Goal: Information Seeking & Learning: Learn about a topic

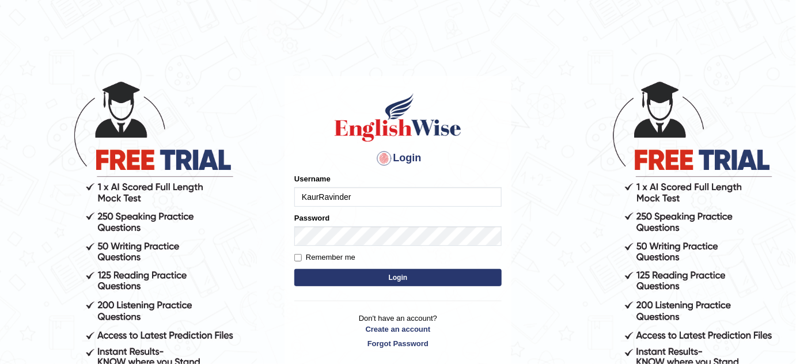
click at [398, 203] on input "KaurRavinder" at bounding box center [397, 197] width 207 height 20
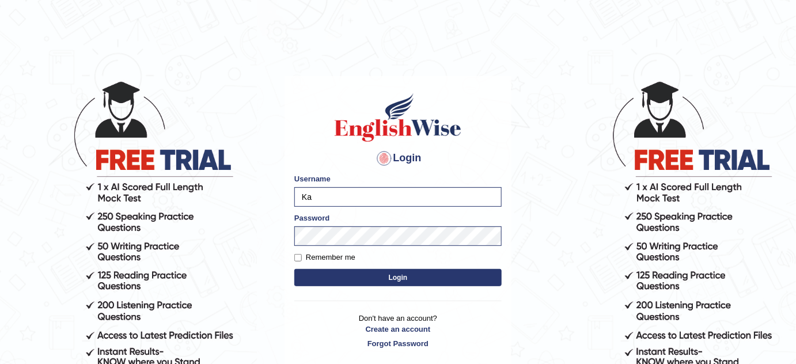
type input "K"
click at [573, 287] on body "Login Please fix the following errors: Username [PERSON_NAME] Password Remember…" at bounding box center [398, 222] width 796 height 364
click at [227, 229] on body "Login Please fix the following errors: Username [PERSON_NAME] Password Remember…" at bounding box center [398, 222] width 796 height 364
click at [390, 284] on button "Login" at bounding box center [397, 277] width 207 height 17
click at [390, 282] on button "Login" at bounding box center [397, 277] width 207 height 17
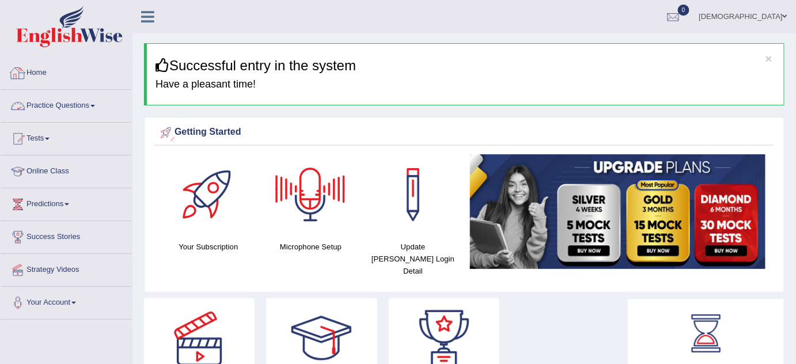
click at [83, 106] on link "Practice Questions" at bounding box center [66, 104] width 131 height 29
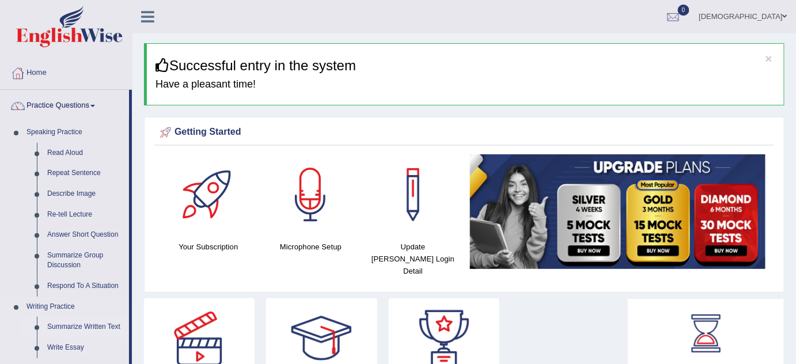
click at [89, 325] on link "Summarize Written Text" at bounding box center [85, 327] width 87 height 21
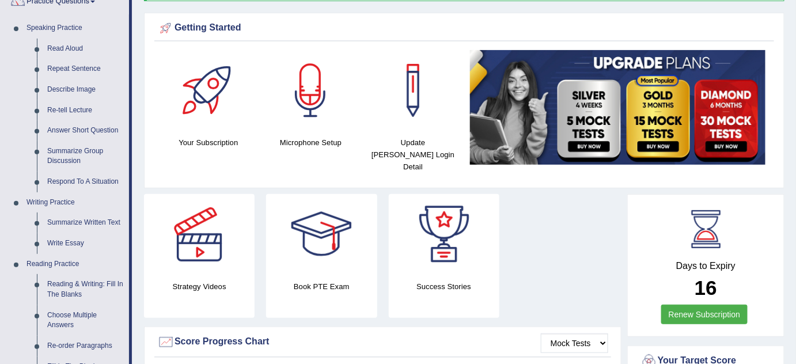
scroll to position [98, 0]
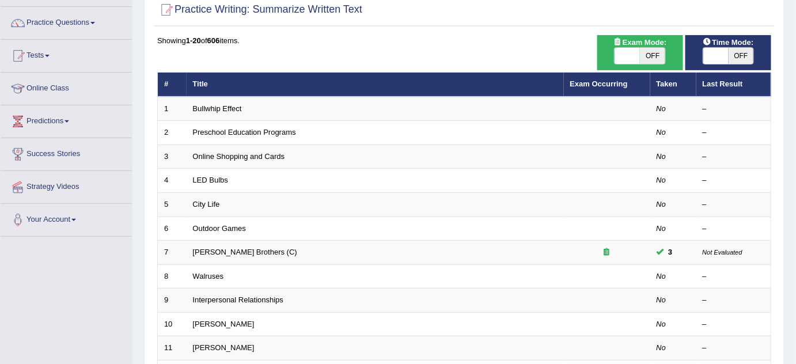
scroll to position [209, 0]
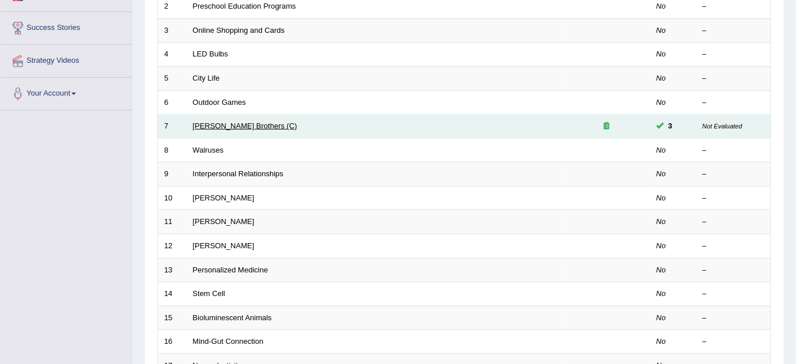
click at [235, 125] on link "Wright Brothers (C)" at bounding box center [245, 126] width 104 height 9
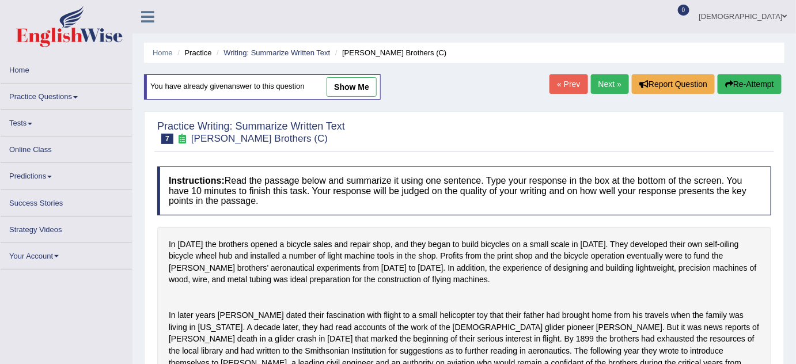
click at [366, 86] on link "show me" at bounding box center [352, 87] width 50 height 20
click at [369, 84] on link "show me" at bounding box center [352, 87] width 50 height 20
click at [369, 83] on link "show me" at bounding box center [352, 87] width 50 height 20
click at [360, 78] on link "show me" at bounding box center [352, 87] width 50 height 20
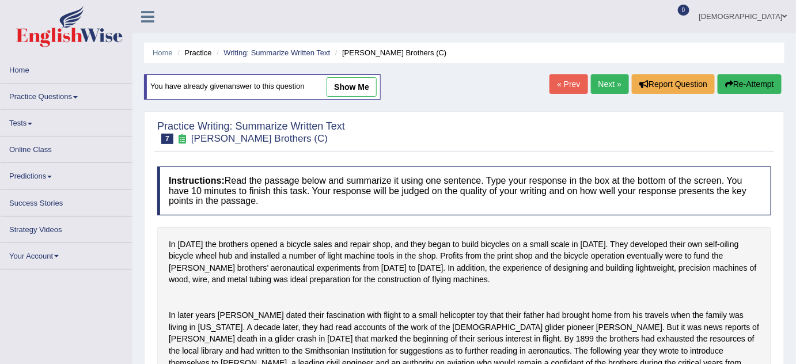
click at [360, 78] on link "show me" at bounding box center [352, 87] width 50 height 20
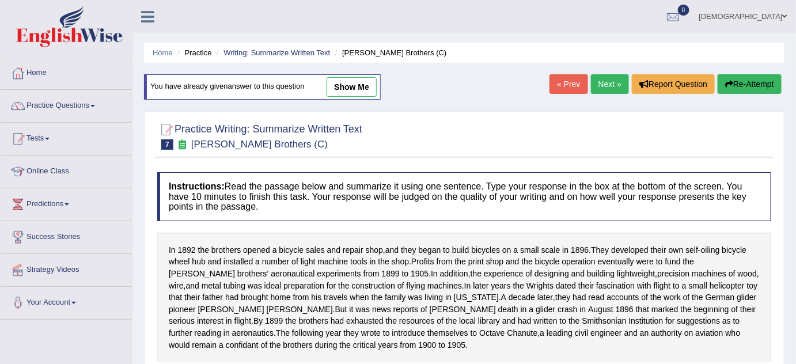
click at [364, 86] on link "show me" at bounding box center [352, 87] width 50 height 20
type textarea "In 1892 the brothers opened a bicycle sales and repair shop, they developed the…"
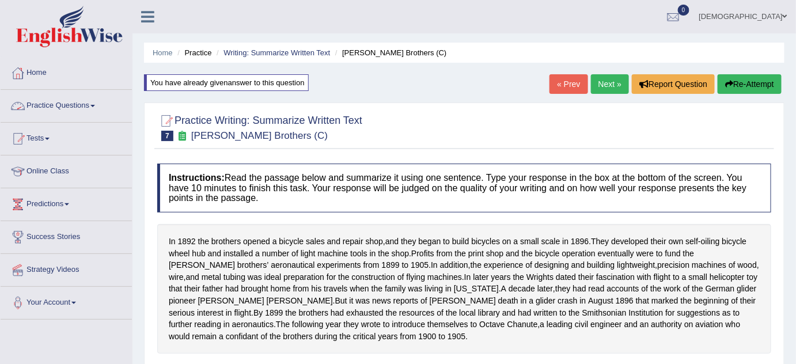
click at [86, 96] on link "Practice Questions" at bounding box center [66, 104] width 131 height 29
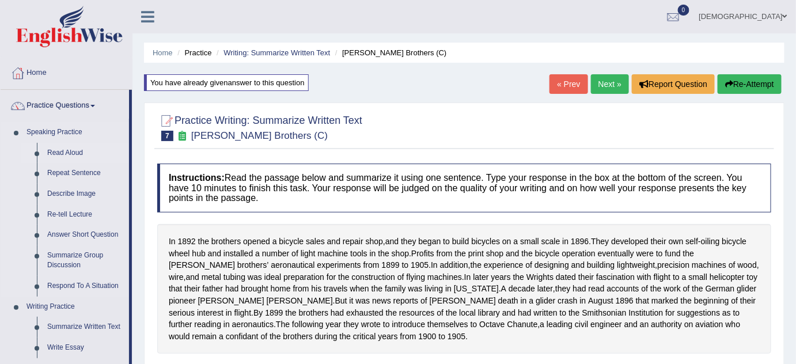
click at [74, 147] on link "Read Aloud" at bounding box center [85, 153] width 87 height 21
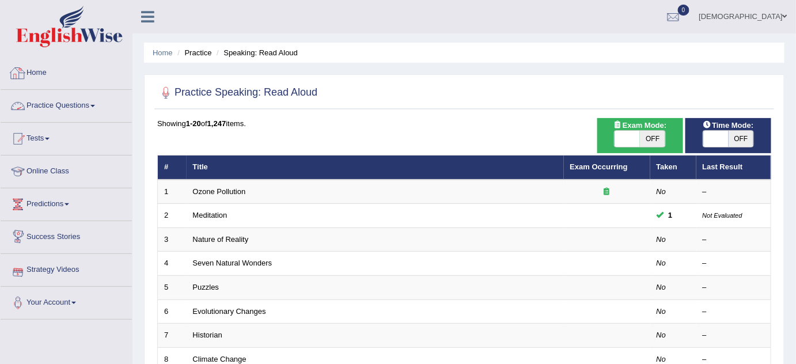
click at [93, 99] on link "Practice Questions" at bounding box center [66, 104] width 131 height 29
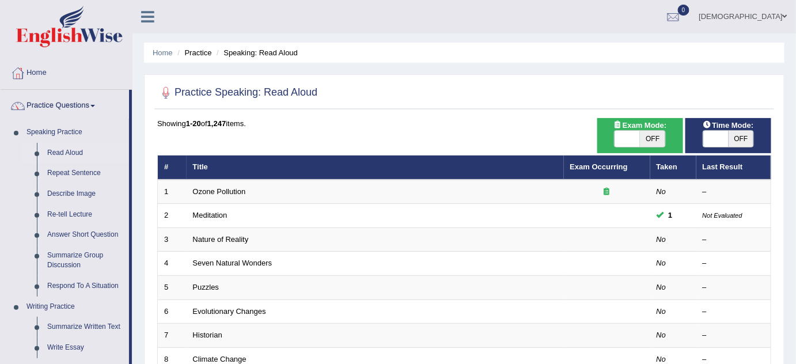
click at [83, 107] on link "Practice Questions" at bounding box center [65, 104] width 129 height 29
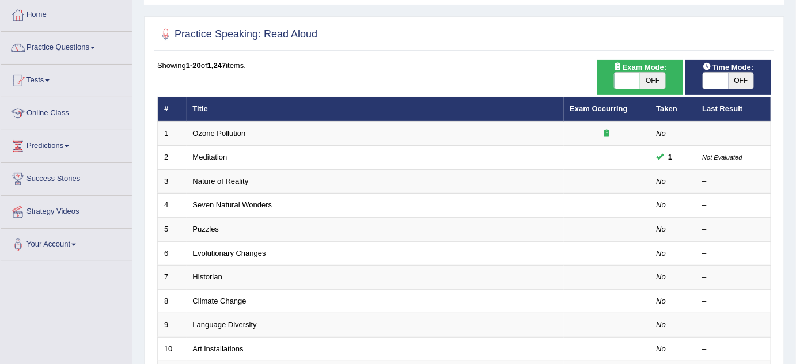
scroll to position [58, 0]
click at [45, 78] on link "Tests" at bounding box center [66, 79] width 131 height 29
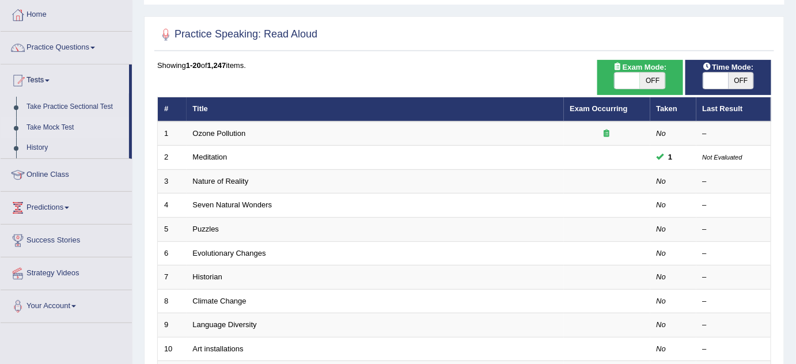
click at [61, 127] on link "Take Mock Test" at bounding box center [75, 128] width 108 height 21
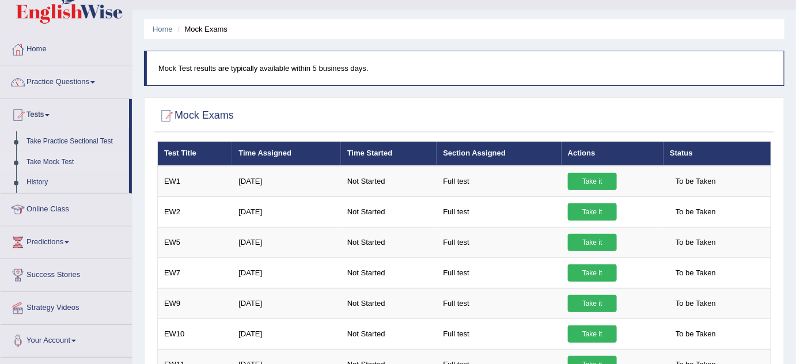
scroll to position [20, 0]
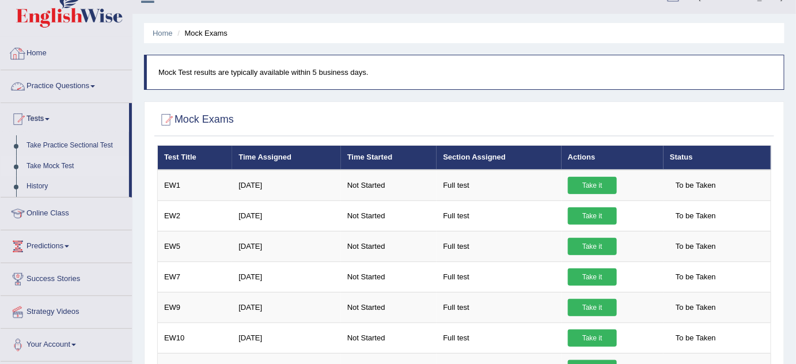
click at [95, 80] on link "Practice Questions" at bounding box center [66, 84] width 131 height 29
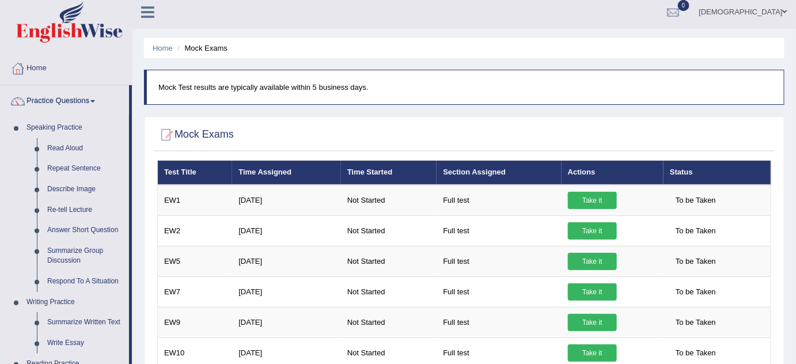
scroll to position [0, 0]
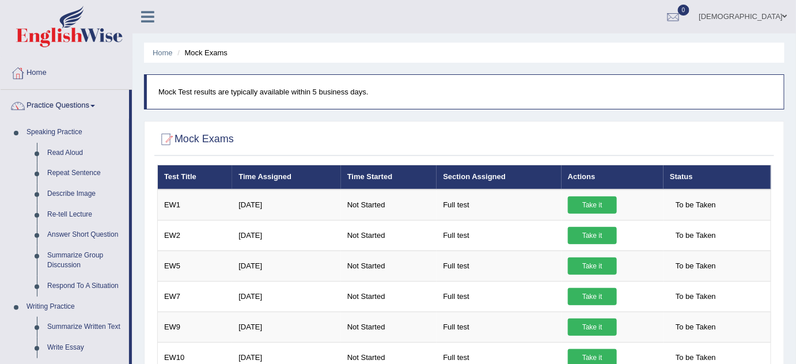
click at [757, 15] on link "[DEMOGRAPHIC_DATA]" at bounding box center [743, 15] width 105 height 30
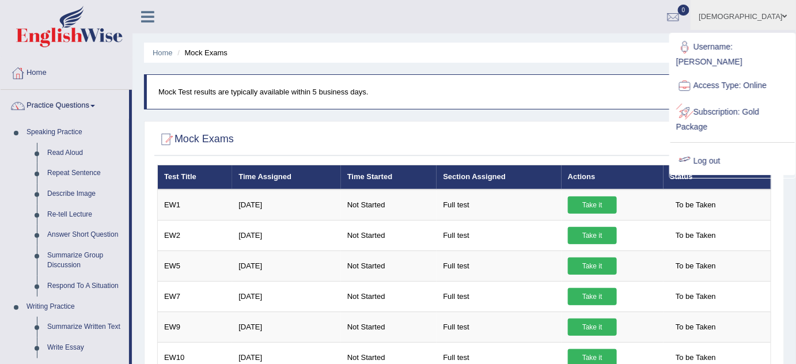
click at [697, 148] on link "Log out" at bounding box center [733, 161] width 124 height 27
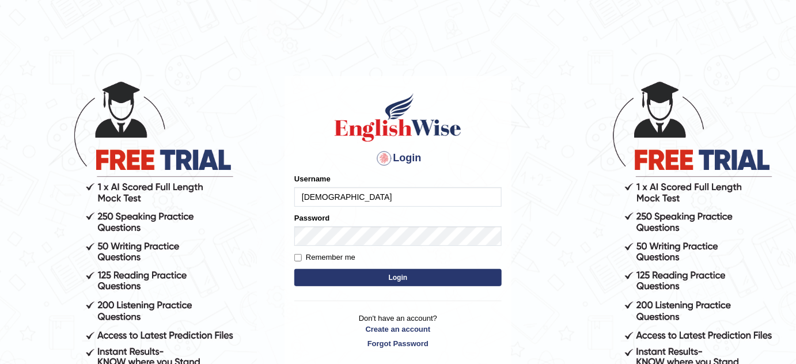
click at [400, 186] on div "Username Yeshwa" at bounding box center [397, 189] width 207 height 33
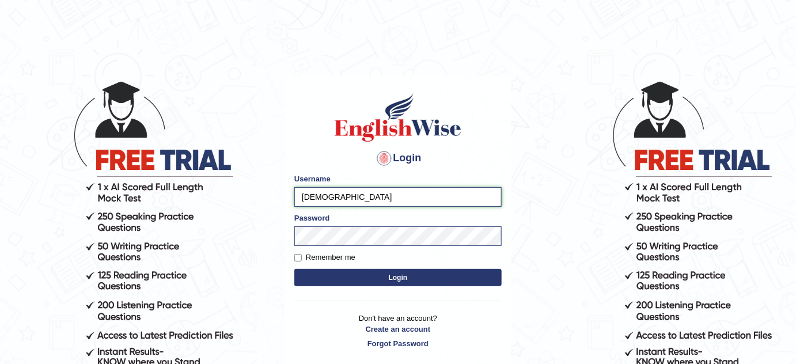
click at [402, 188] on input "Yeshwa" at bounding box center [397, 197] width 207 height 20
type input "bhagwantbrar"
drag, startPoint x: 408, startPoint y: 264, endPoint x: 399, endPoint y: 275, distance: 14.4
click at [399, 275] on form "Please fix the following errors: Username bhagwantbrar Password Remember me Log…" at bounding box center [397, 231] width 207 height 116
click at [399, 275] on button "Login" at bounding box center [397, 277] width 207 height 17
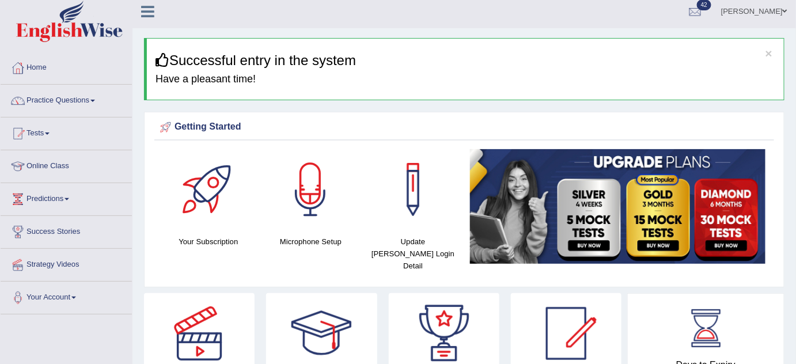
scroll to position [5, 0]
click at [90, 89] on link "Practice Questions" at bounding box center [66, 99] width 131 height 29
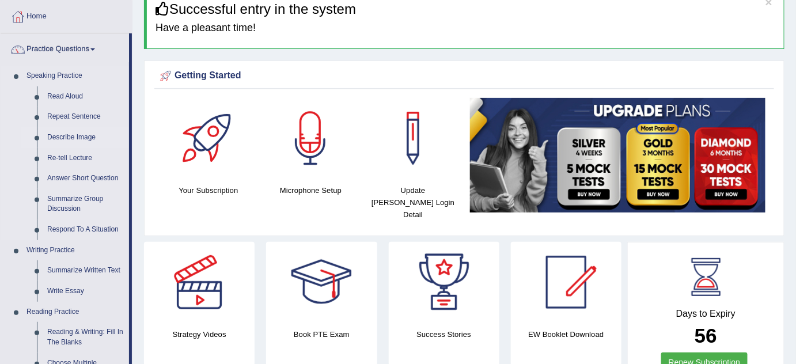
scroll to position [54, 0]
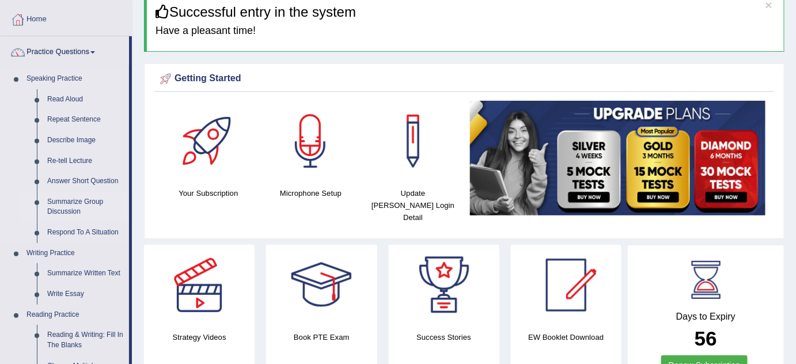
click at [74, 208] on link "Summarize Group Discussion" at bounding box center [85, 207] width 87 height 31
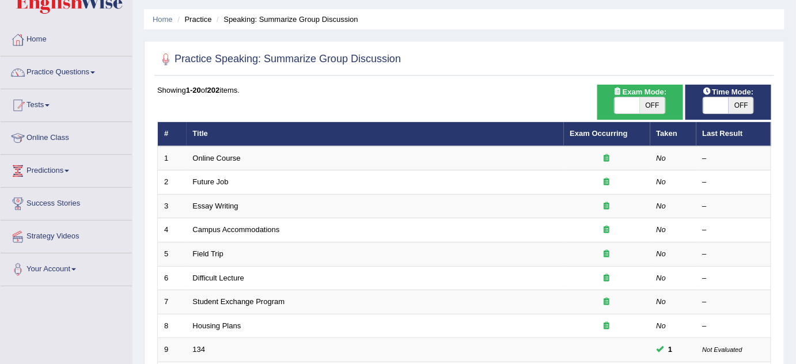
scroll to position [33, 0]
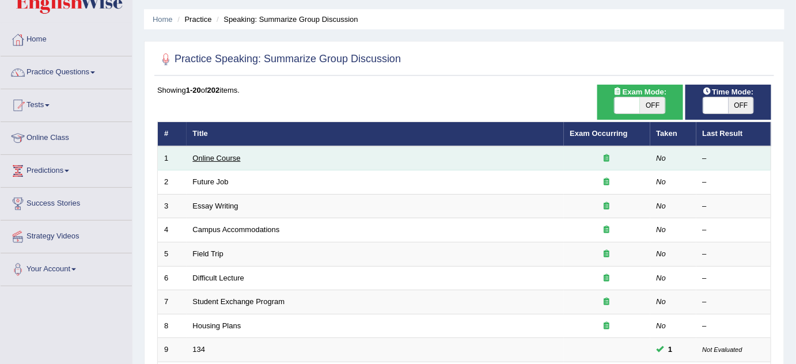
click at [228, 156] on link "Online Course" at bounding box center [217, 158] width 48 height 9
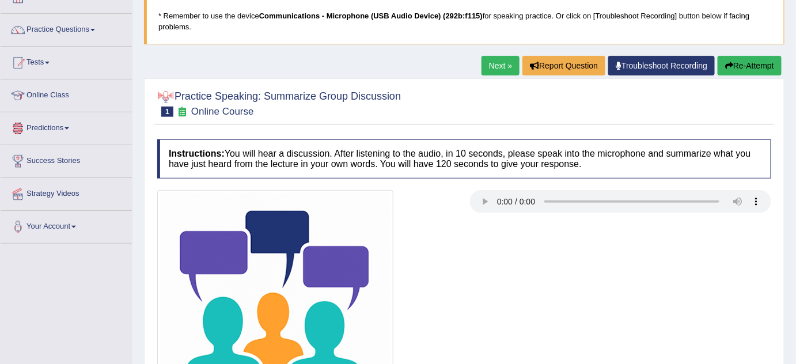
scroll to position [75, 0]
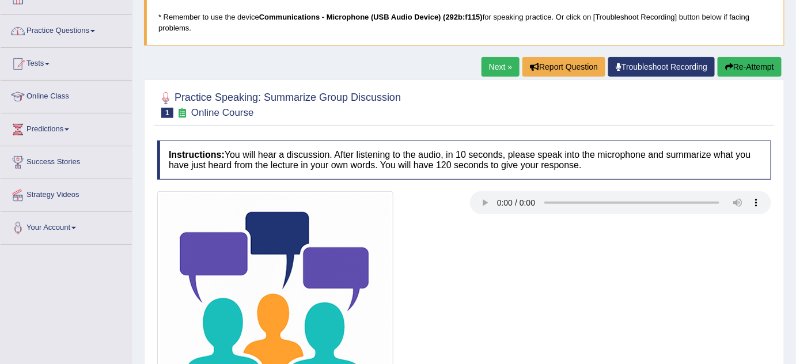
click at [66, 39] on link "Practice Questions" at bounding box center [66, 29] width 131 height 29
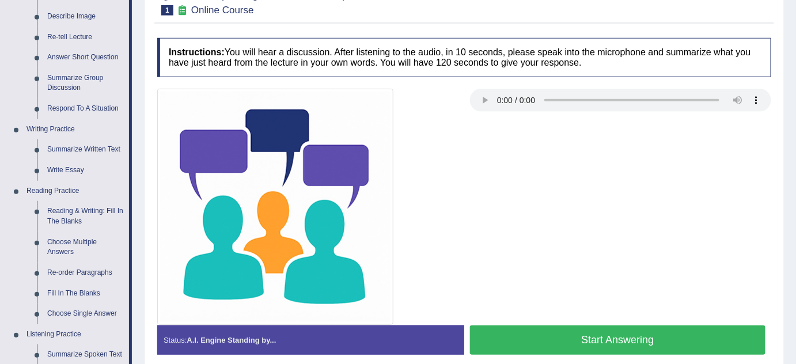
scroll to position [176, 0]
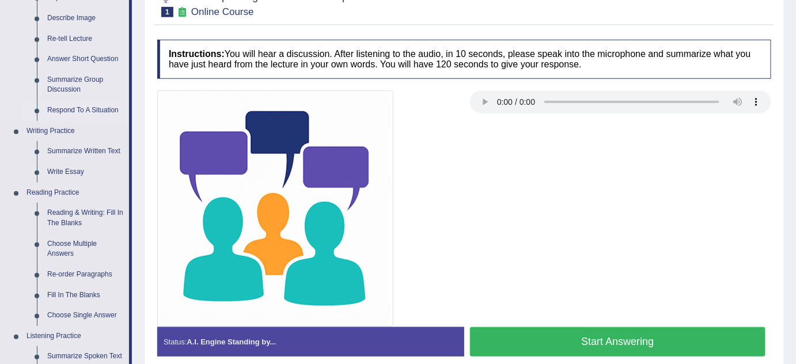
click at [109, 114] on link "Respond To A Situation" at bounding box center [85, 110] width 87 height 21
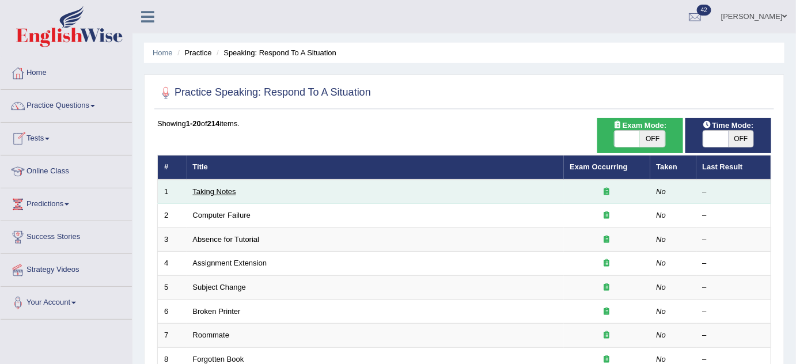
click at [222, 187] on link "Taking Notes" at bounding box center [214, 191] width 43 height 9
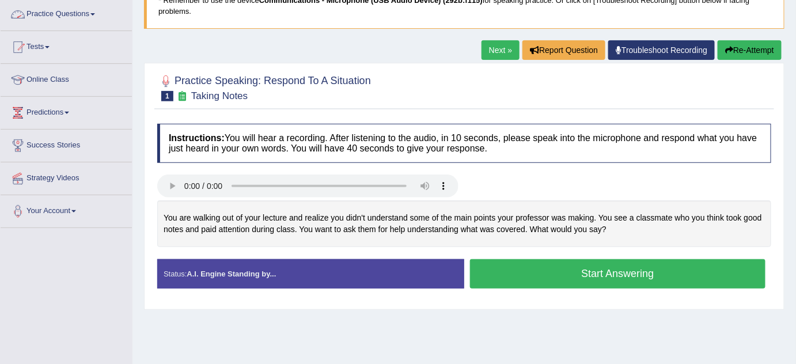
click at [504, 50] on link "Next »" at bounding box center [501, 50] width 38 height 20
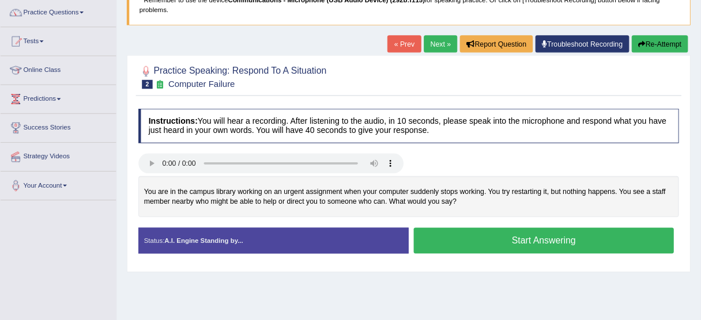
scroll to position [92, 0]
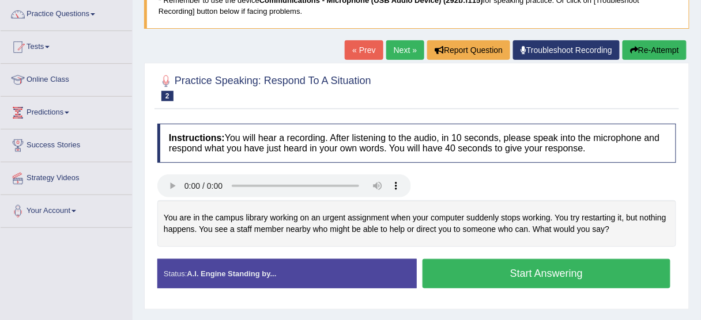
click at [587, 63] on div "Practice Speaking: Respond To A Situation 2 Computer Failure Instructions: You …" at bounding box center [416, 186] width 545 height 247
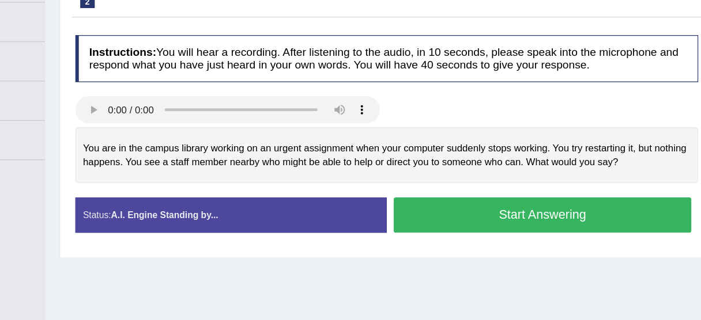
scroll to position [169, 0]
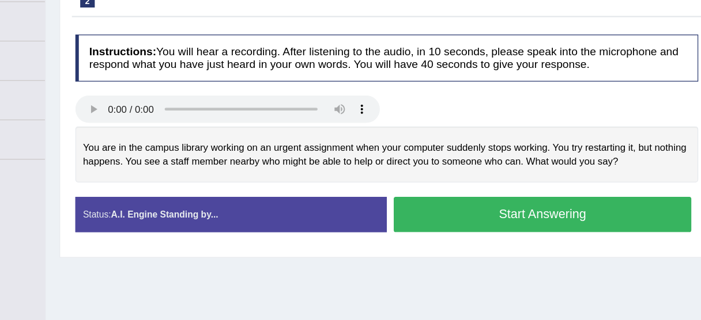
click at [522, 186] on button "Start Answering" at bounding box center [546, 196] width 248 height 29
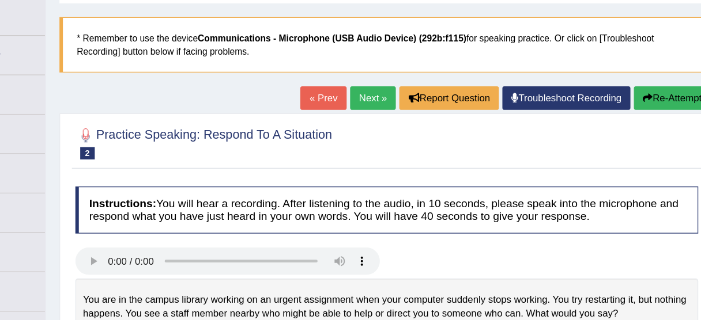
scroll to position [60, 0]
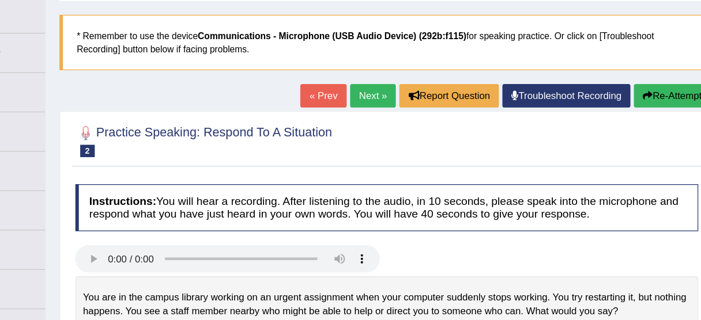
click at [400, 78] on link "Next »" at bounding box center [405, 82] width 38 height 20
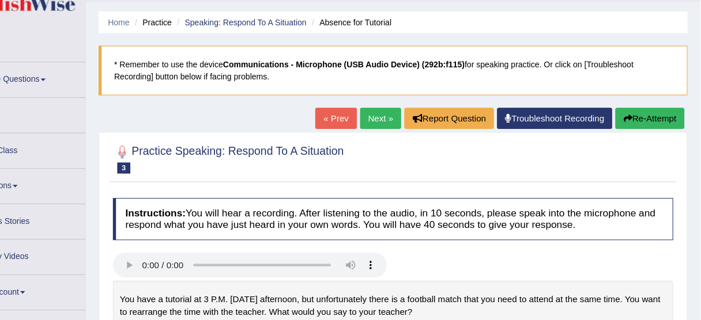
scroll to position [32, 0]
drag, startPoint x: 402, startPoint y: 122, endPoint x: 402, endPoint y: 114, distance: 7.5
click at [402, 114] on div "Home Practice Speaking: Respond To A Situation Absence for Tutorial * Remember …" at bounding box center [417, 256] width 568 height 576
click at [402, 114] on link "Next »" at bounding box center [405, 110] width 38 height 20
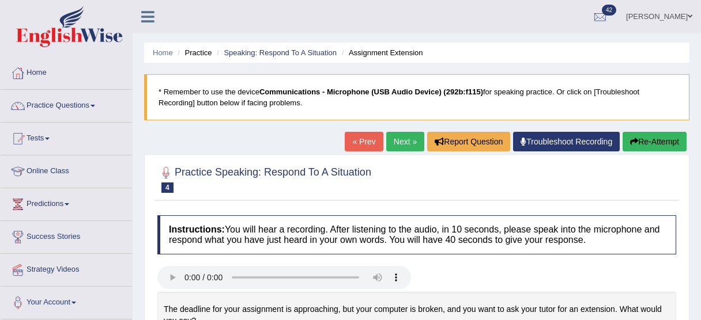
scroll to position [85, 0]
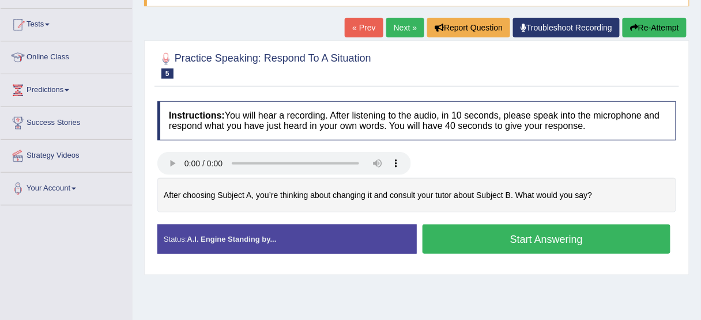
scroll to position [115, 0]
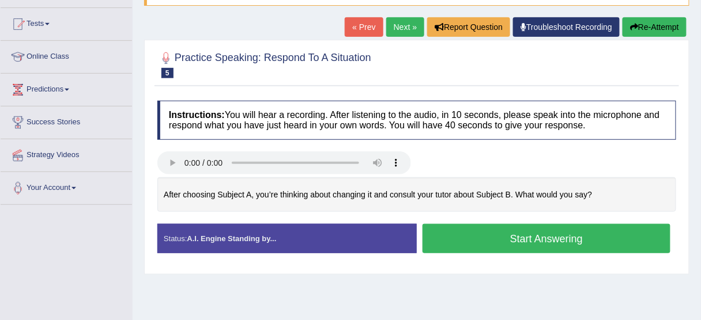
click at [399, 18] on link "Next »" at bounding box center [405, 27] width 38 height 20
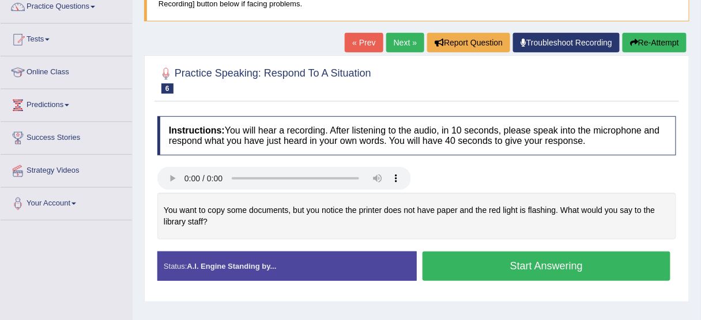
click at [398, 36] on link "Next »" at bounding box center [405, 43] width 38 height 20
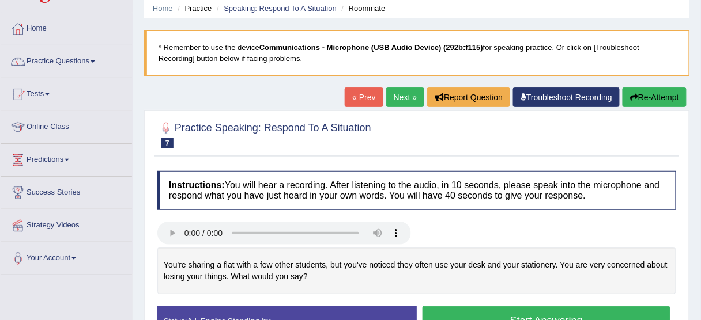
scroll to position [45, 0]
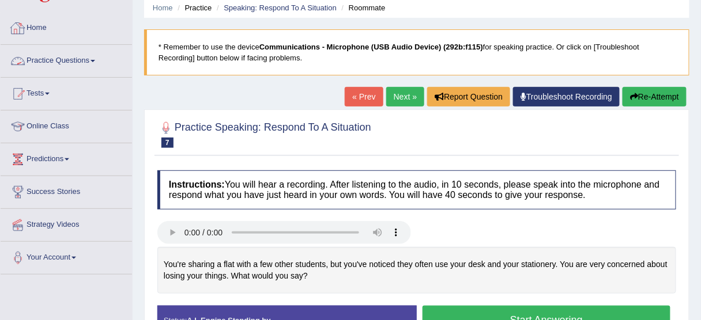
click at [74, 61] on link "Practice Questions" at bounding box center [66, 59] width 131 height 29
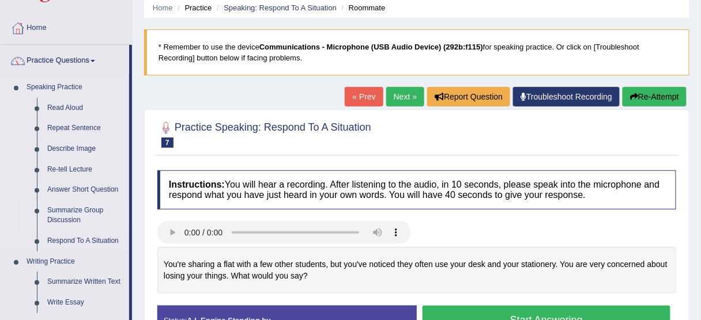
click at [91, 205] on link "Summarize Group Discussion" at bounding box center [85, 216] width 87 height 31
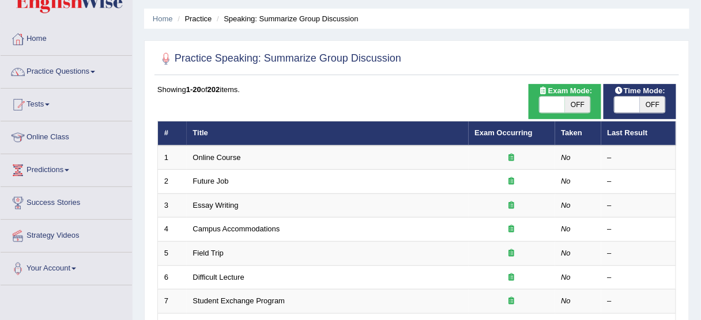
scroll to position [33, 0]
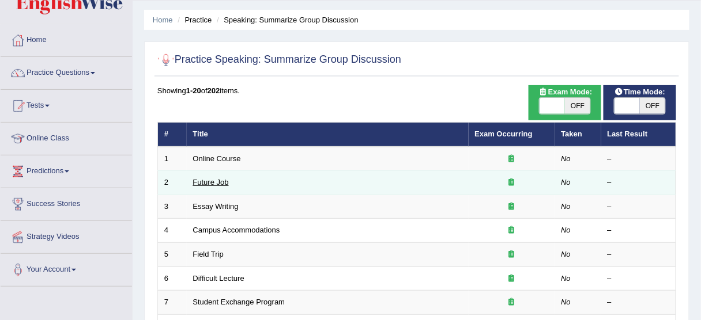
click at [205, 181] on link "Future Job" at bounding box center [211, 182] width 36 height 9
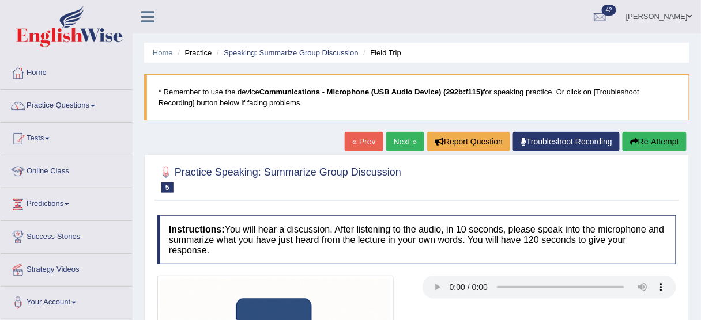
click at [403, 136] on link "Next »" at bounding box center [405, 142] width 38 height 20
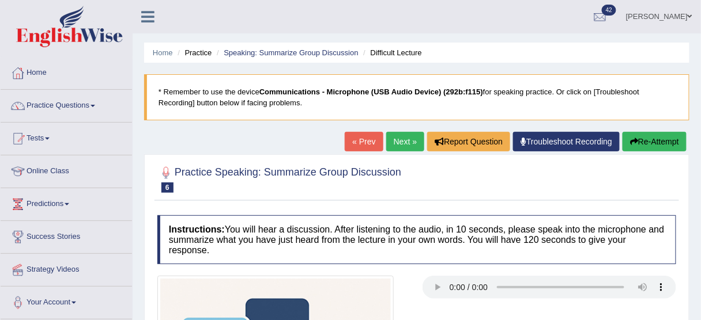
click at [403, 136] on link "Next »" at bounding box center [405, 142] width 38 height 20
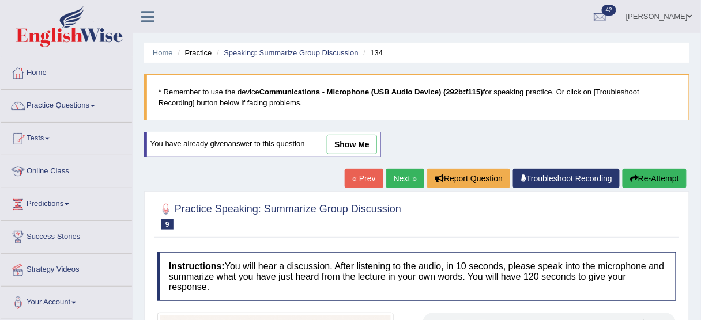
click at [672, 18] on link "Bhagwant singh" at bounding box center [659, 15] width 84 height 30
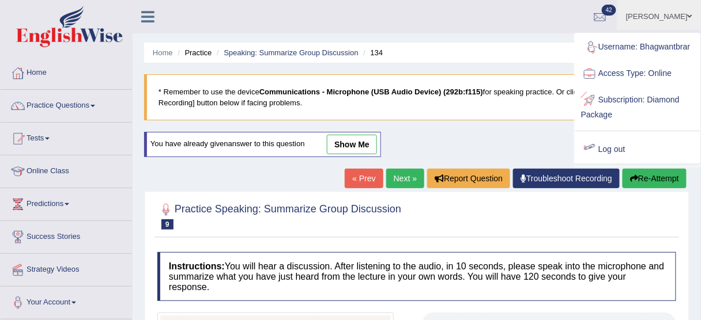
click at [609, 146] on link "Log out" at bounding box center [637, 150] width 124 height 27
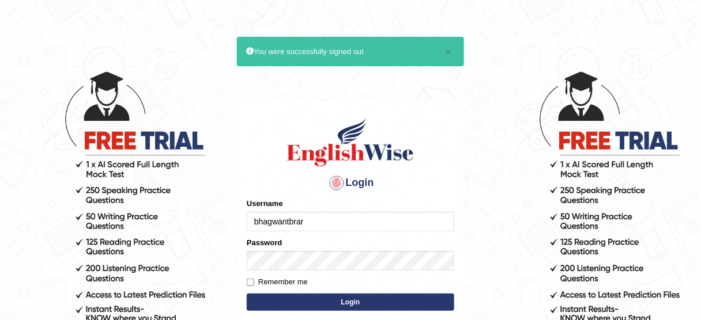
click at [386, 218] on input "bhagwantbrar" at bounding box center [350, 222] width 207 height 20
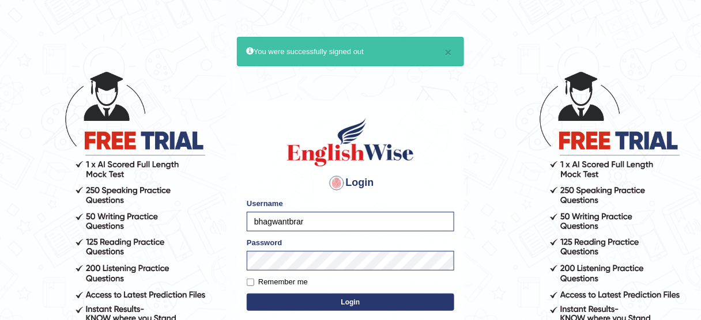
type input "obehi00"
click at [357, 294] on button "Login" at bounding box center [350, 302] width 207 height 17
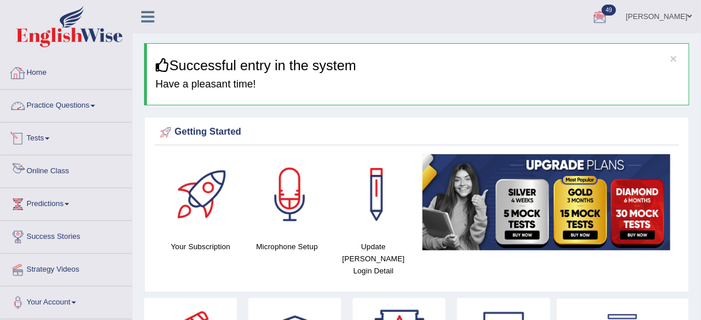
click at [41, 142] on link "Tests" at bounding box center [66, 137] width 131 height 29
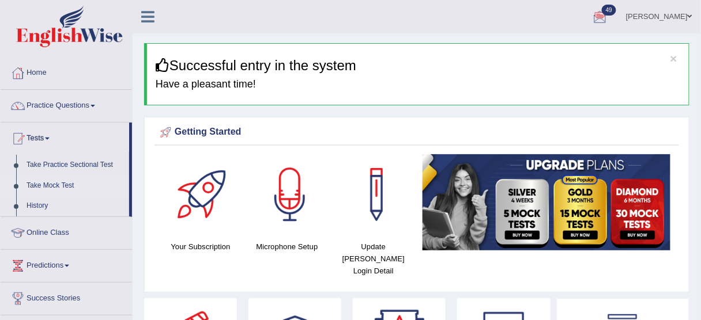
click at [52, 188] on link "Take Mock Test" at bounding box center [75, 186] width 108 height 21
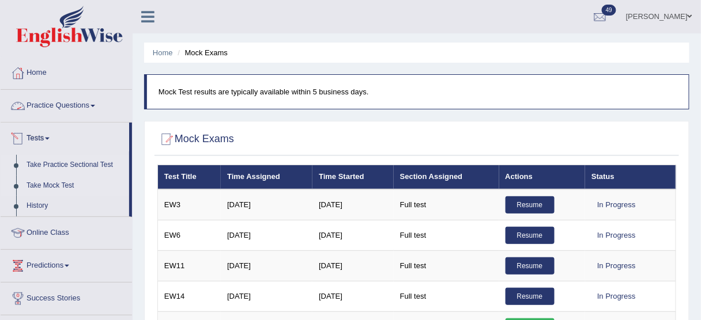
click at [66, 161] on link "Take Practice Sectional Test" at bounding box center [75, 165] width 108 height 21
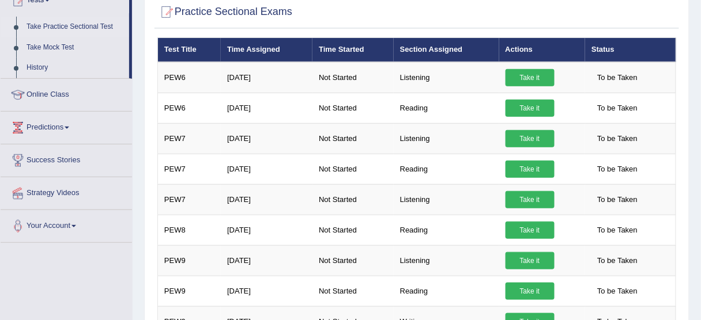
scroll to position [139, 0]
